Goal: Task Accomplishment & Management: Use online tool/utility

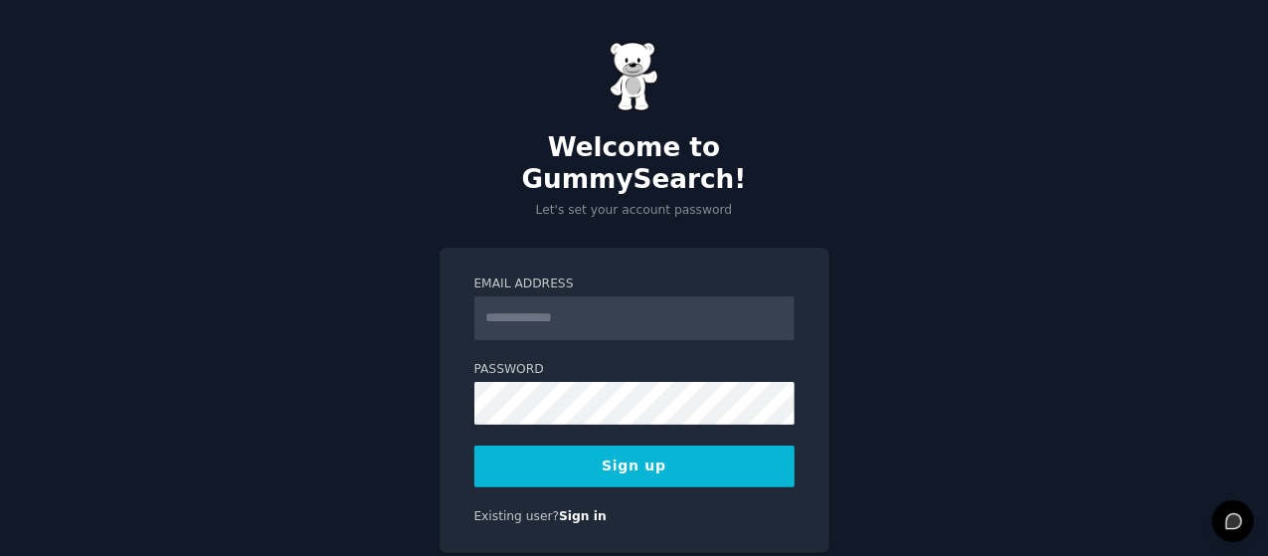
type input "**********"
click at [633, 445] on button "Sign up" at bounding box center [634, 466] width 320 height 42
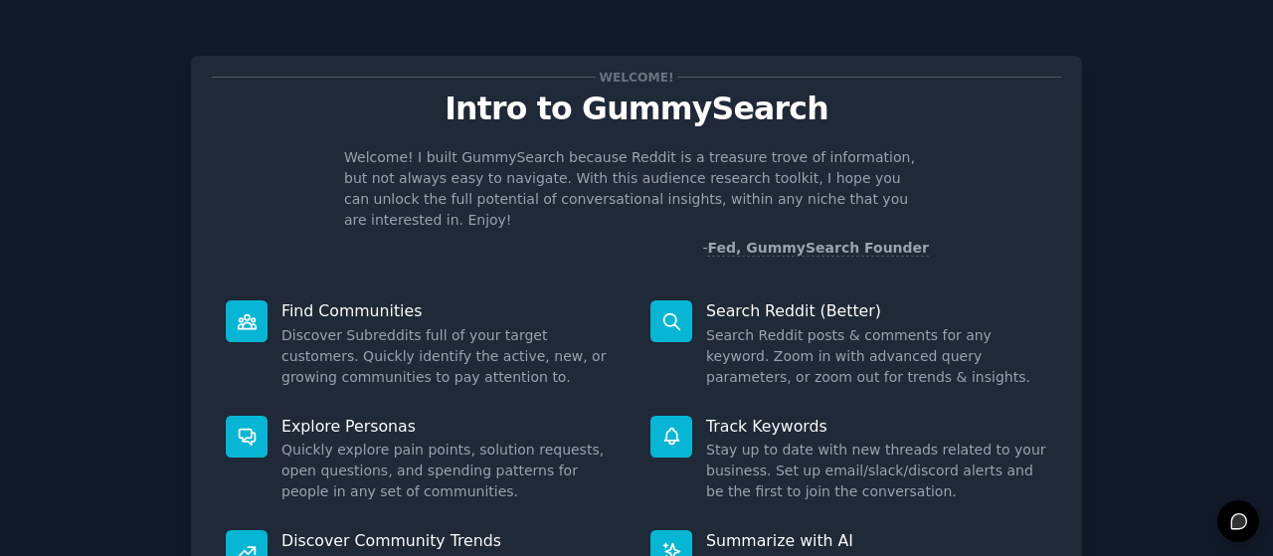
click at [87, 275] on div "Welcome! Intro to GummySearch Welcome! I built GummySearch because Reddit is a …" at bounding box center [636, 410] width 1217 height 765
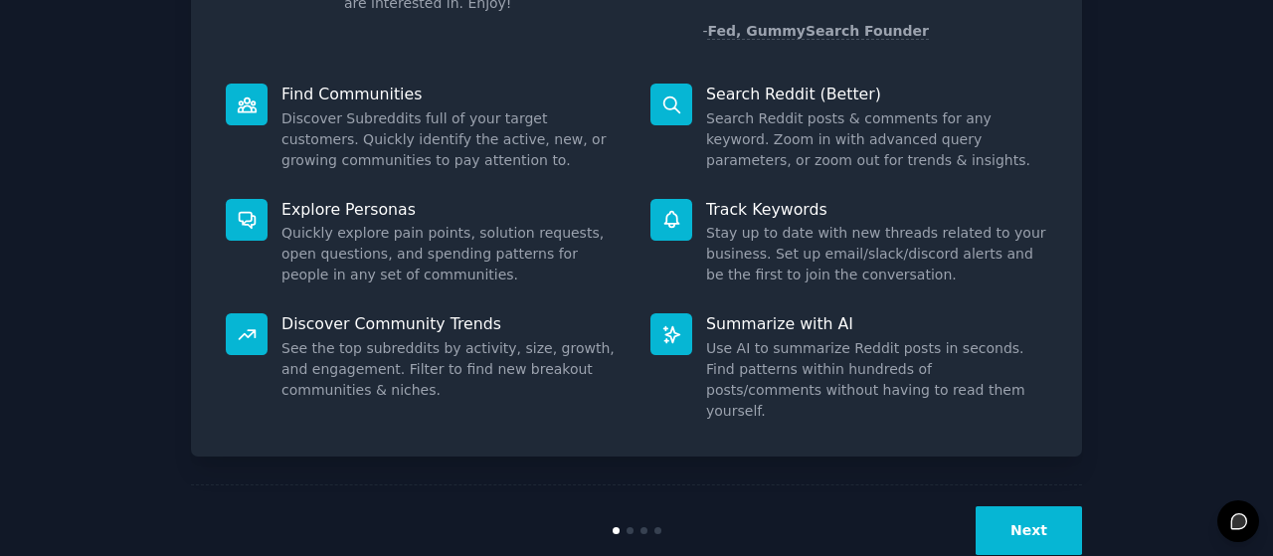
scroll to position [221, 0]
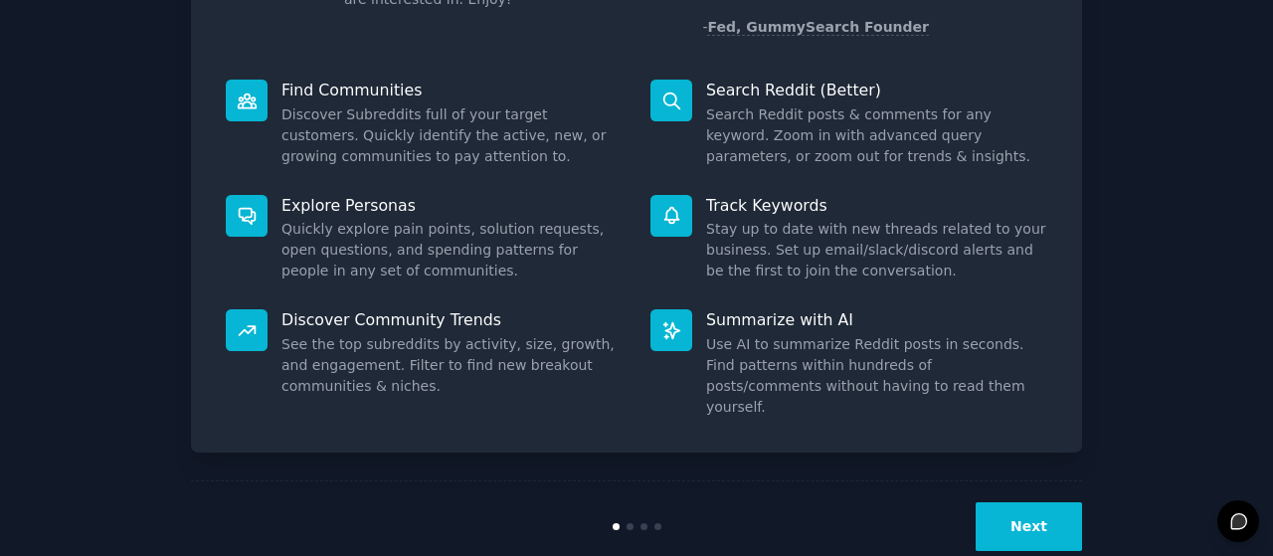
click at [1010, 502] on button "Next" at bounding box center [1028, 526] width 106 height 49
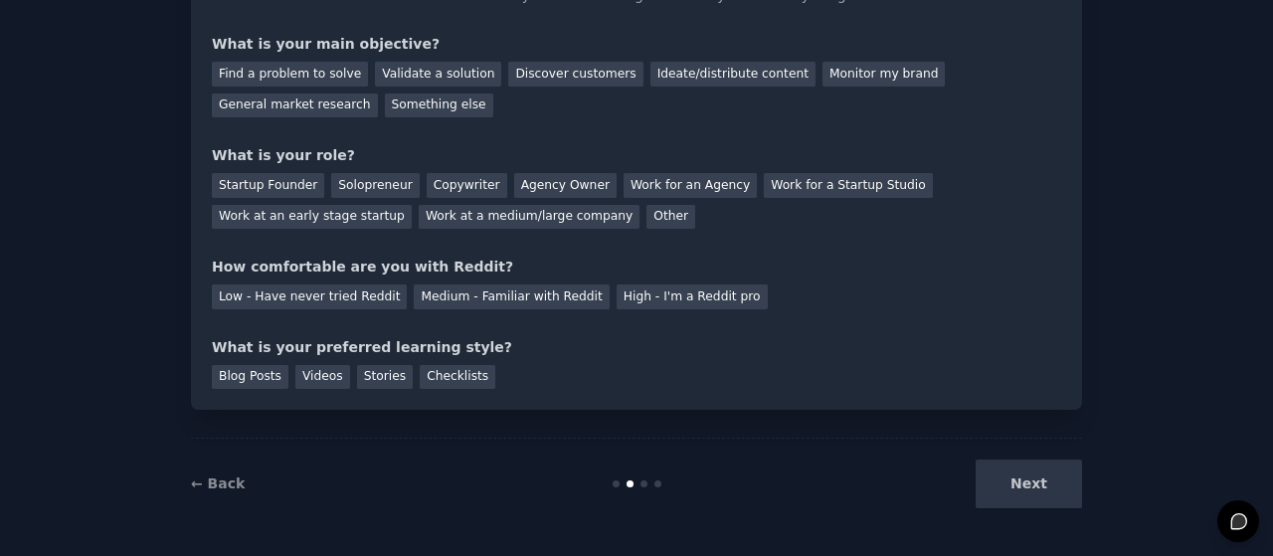
click at [997, 484] on div "Next" at bounding box center [932, 483] width 297 height 49
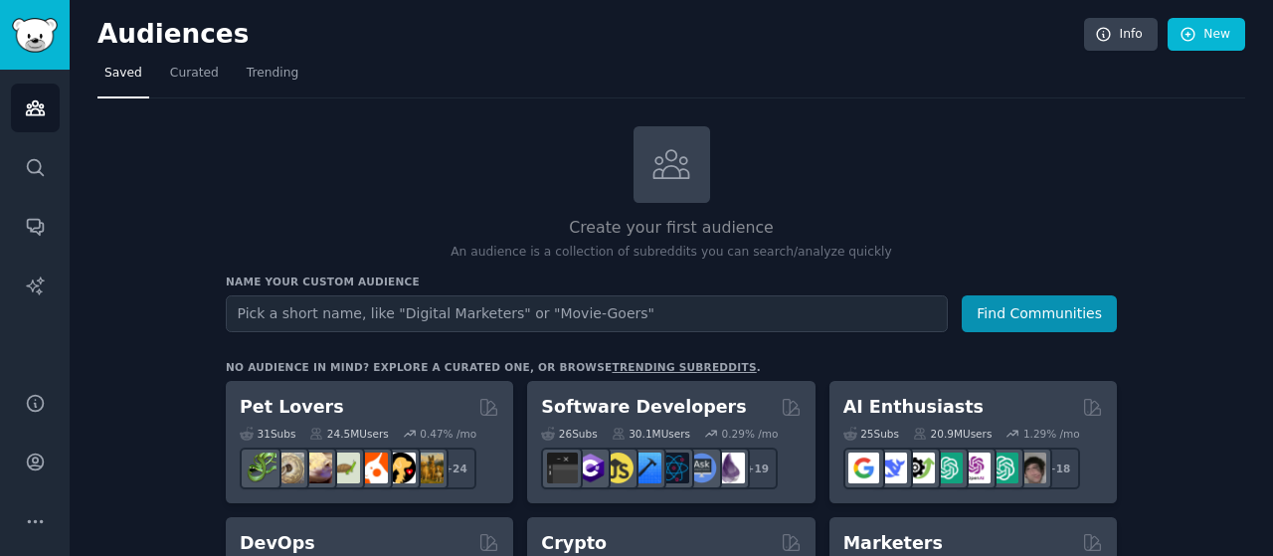
click at [330, 182] on div "Create your first audience An audience is a collection of subreddits you can se…" at bounding box center [671, 193] width 891 height 135
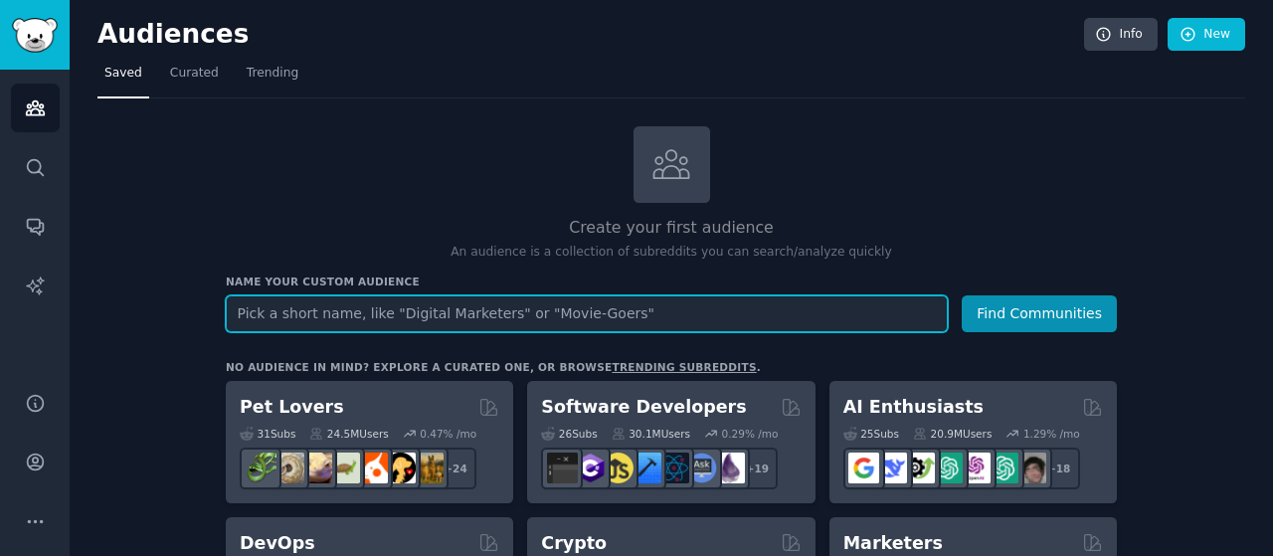
click at [352, 310] on input "text" at bounding box center [587, 313] width 722 height 37
click at [961, 295] on button "Find Communities" at bounding box center [1038, 313] width 155 height 37
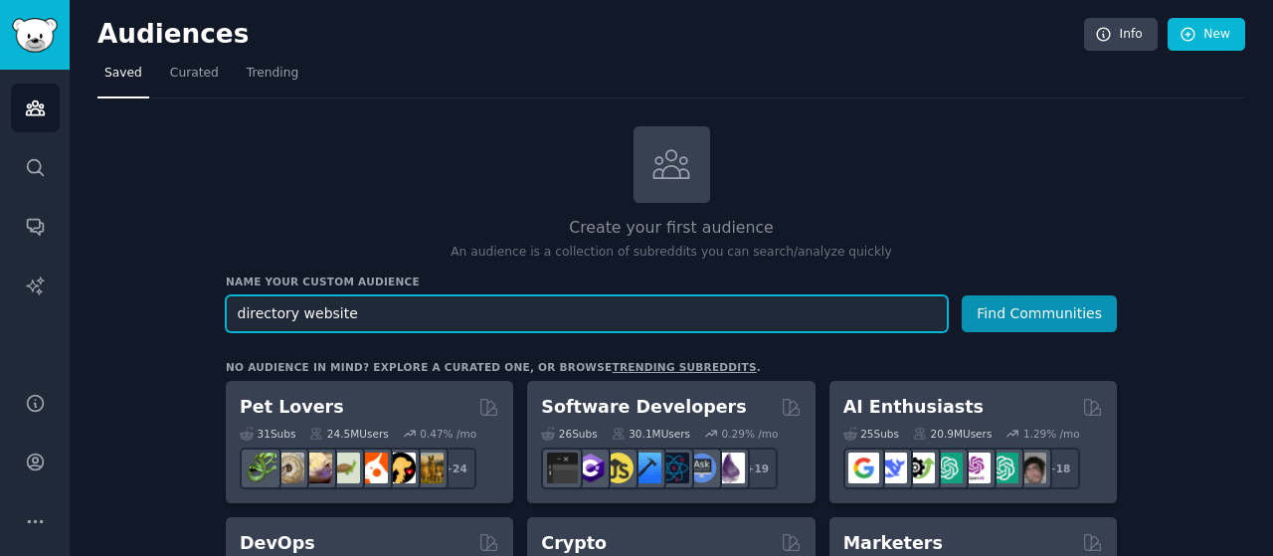
type input "directory website"
click at [961, 295] on button "Find Communities" at bounding box center [1038, 313] width 155 height 37
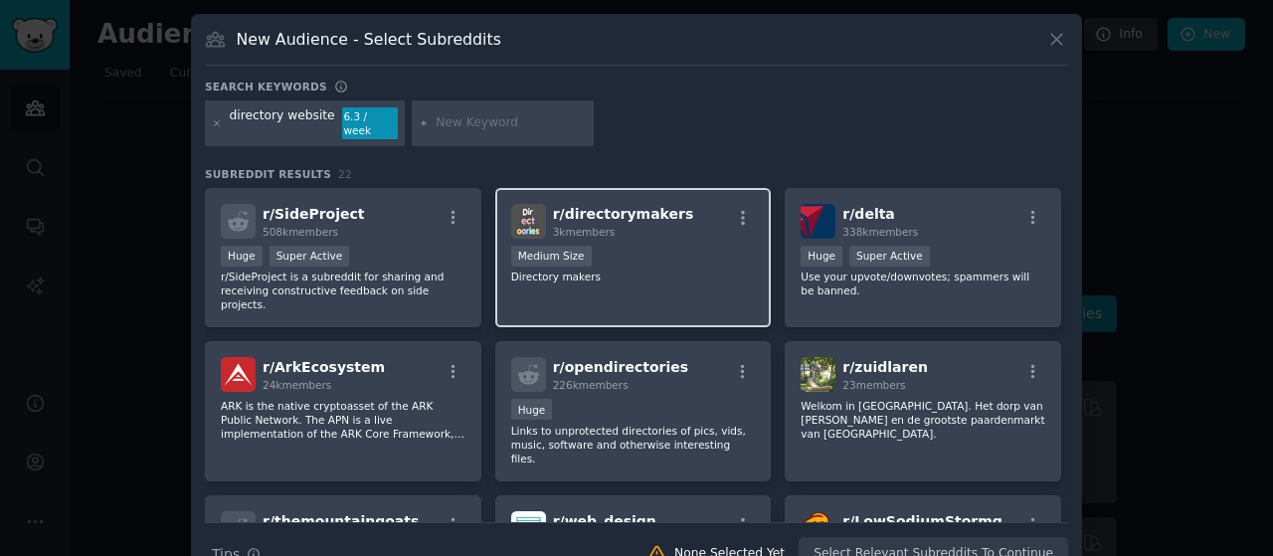
click at [676, 204] on div "r/ directorymakers 3k members" at bounding box center [633, 221] width 245 height 35
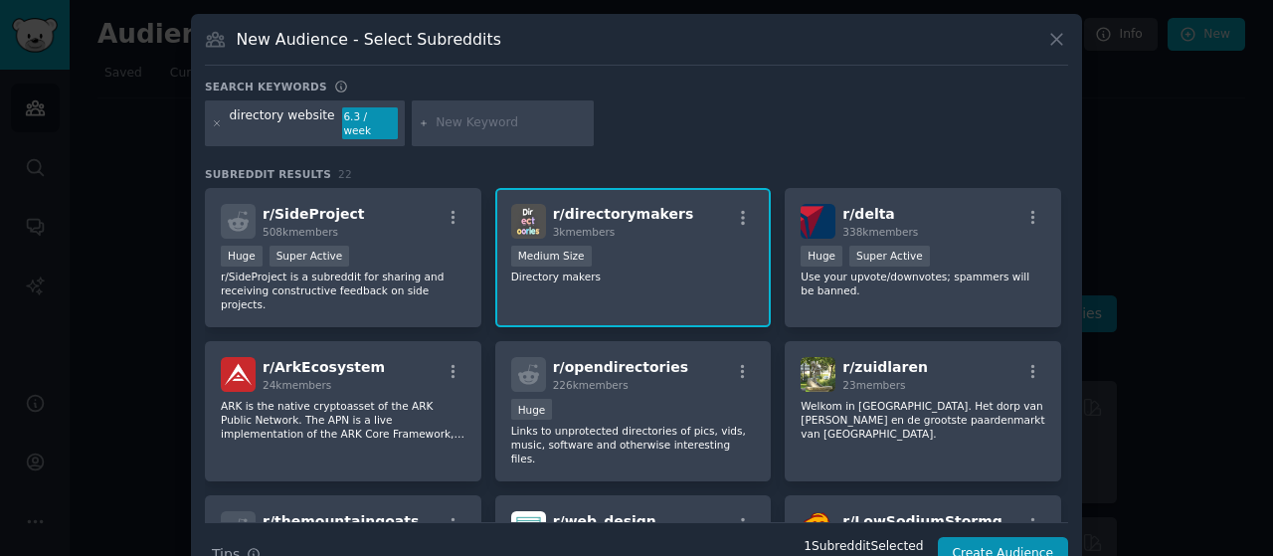
click at [638, 225] on div "3k members" at bounding box center [623, 232] width 141 height 14
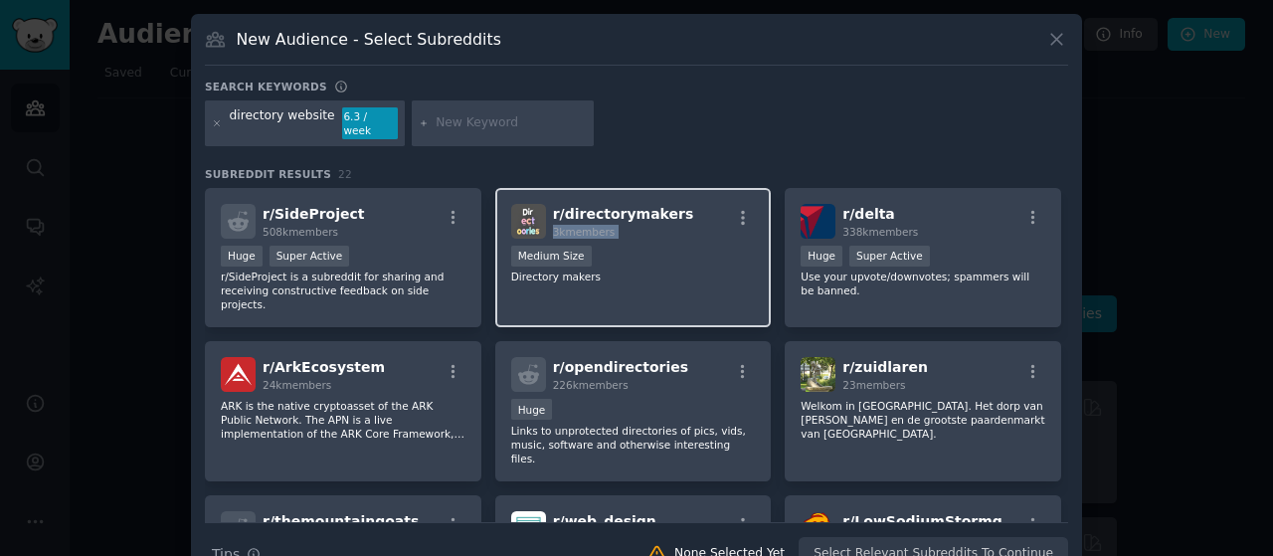
click at [638, 225] on div "3k members" at bounding box center [623, 232] width 141 height 14
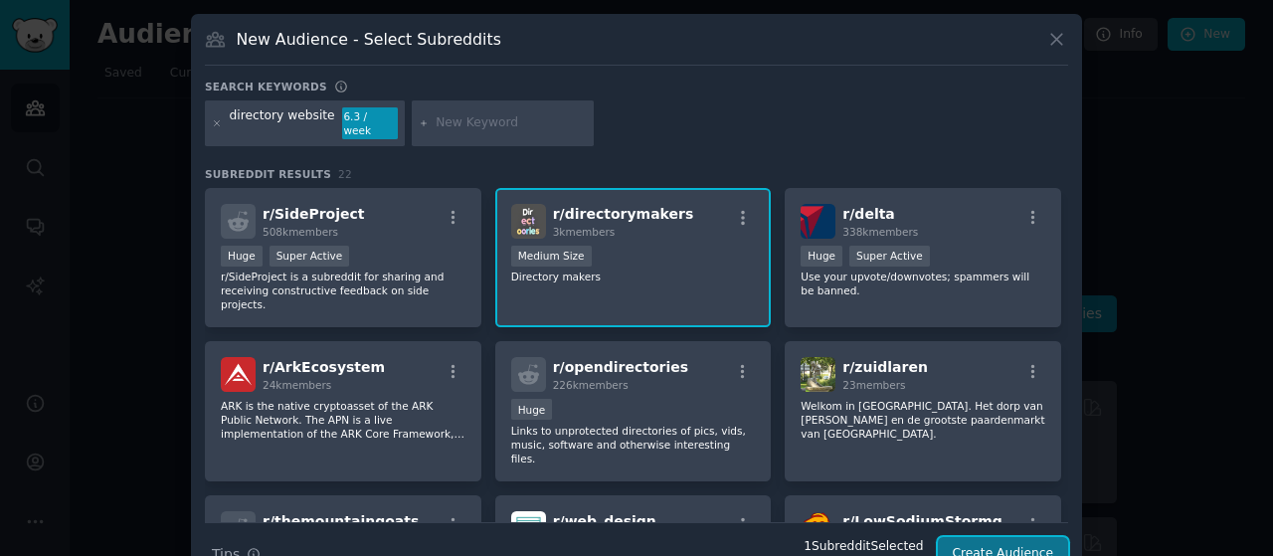
click at [1012, 537] on button "Create Audience" at bounding box center [1003, 554] width 131 height 34
